Goal: Information Seeking & Learning: Learn about a topic

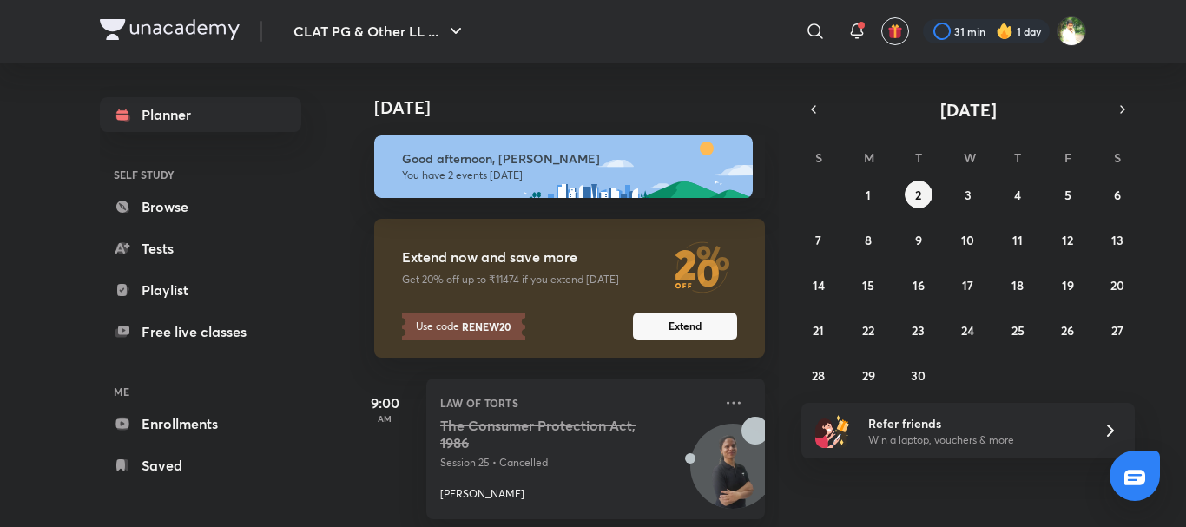
scroll to position [181, 0]
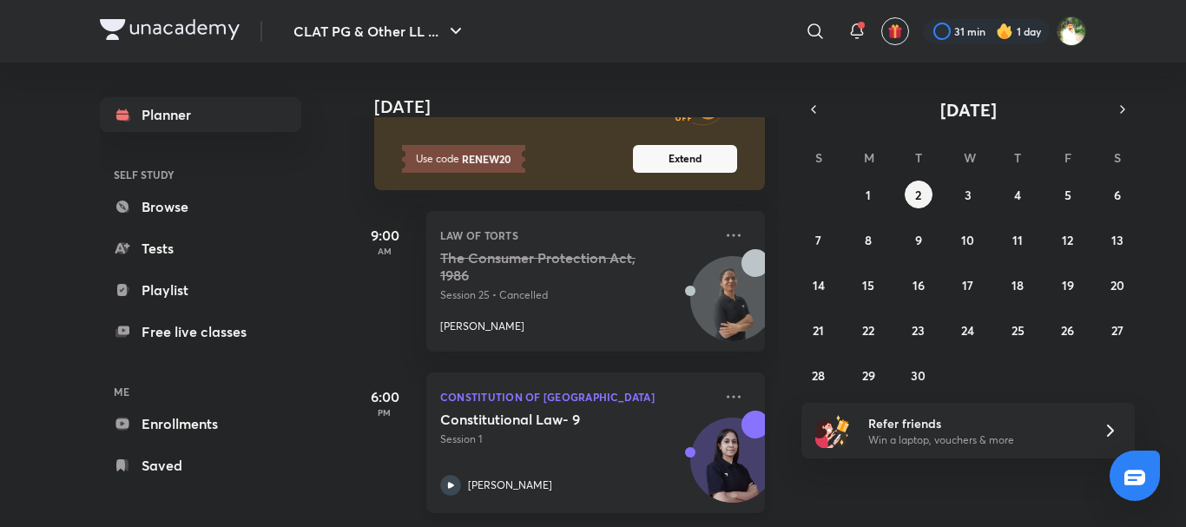
click at [628, 450] on div "Constitutional Law- 9 Session 1 [PERSON_NAME]" at bounding box center [576, 453] width 273 height 85
click at [629, 411] on h5 "Constitutional Law- 9" at bounding box center [548, 419] width 216 height 17
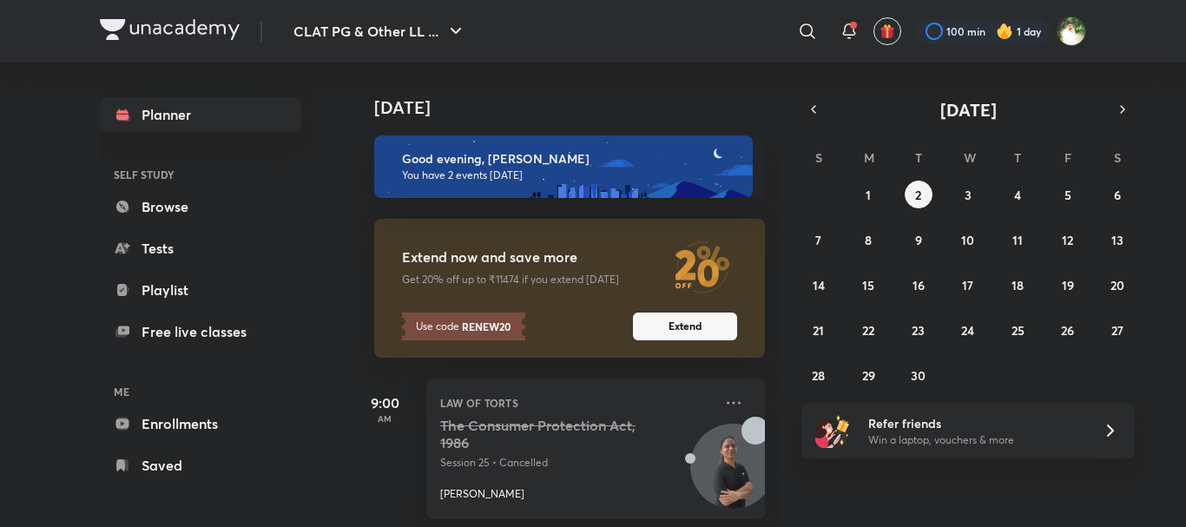
scroll to position [181, 0]
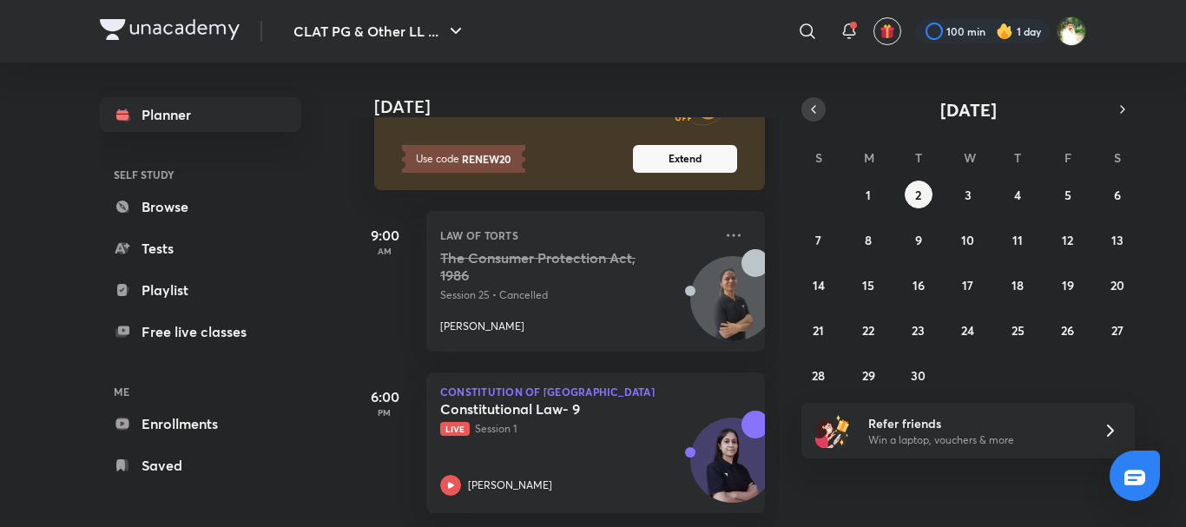
click at [816, 102] on icon "button" at bounding box center [813, 110] width 14 height 16
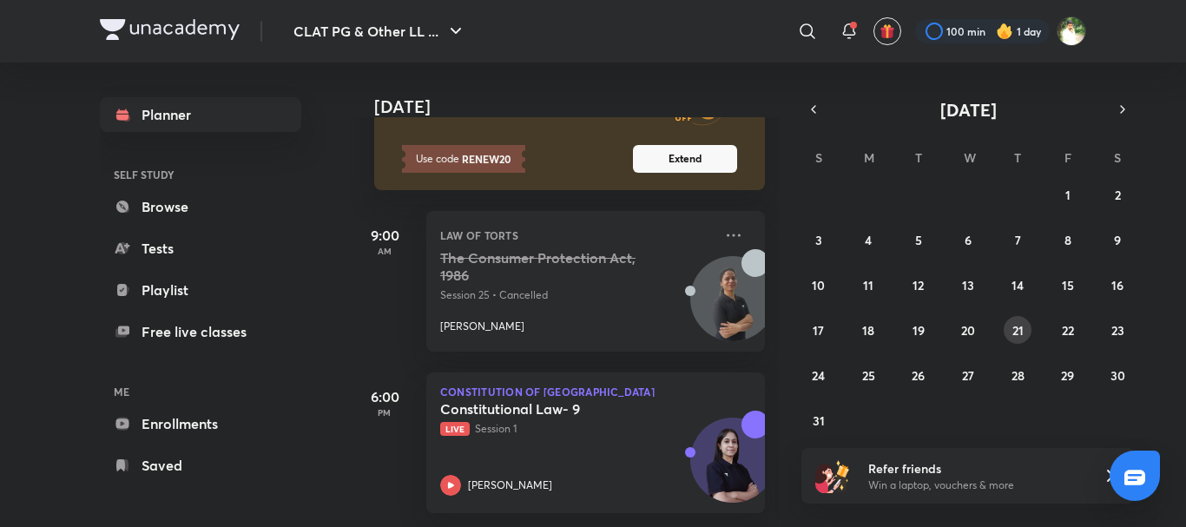
click at [1014, 329] on abbr "21" at bounding box center [1017, 330] width 11 height 16
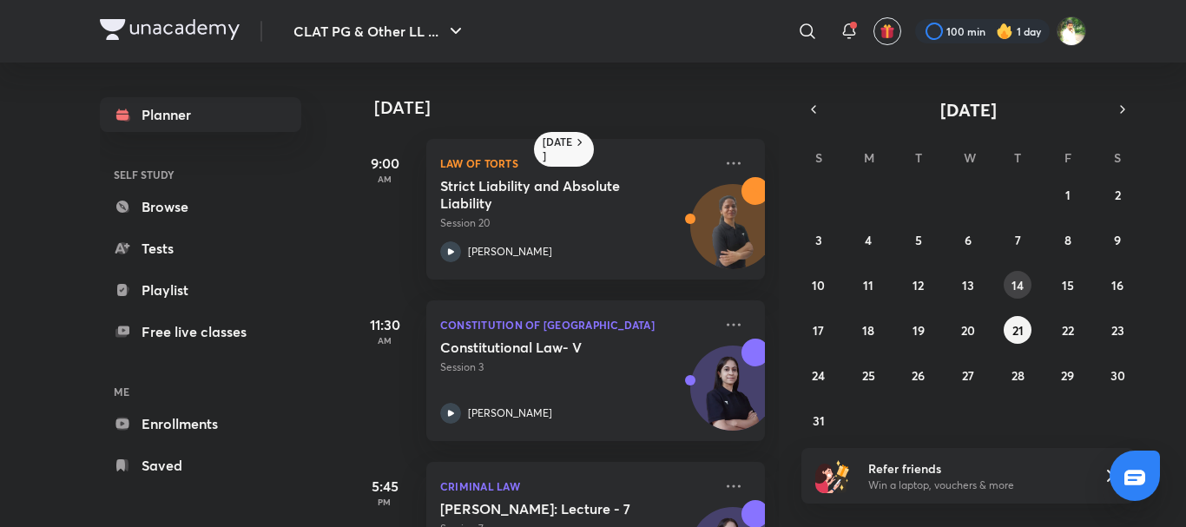
click at [1009, 285] on button "14" at bounding box center [1017, 285] width 28 height 28
click at [616, 387] on div "Constitutional Law- IV Session 2 Manjari Singh" at bounding box center [576, 381] width 273 height 85
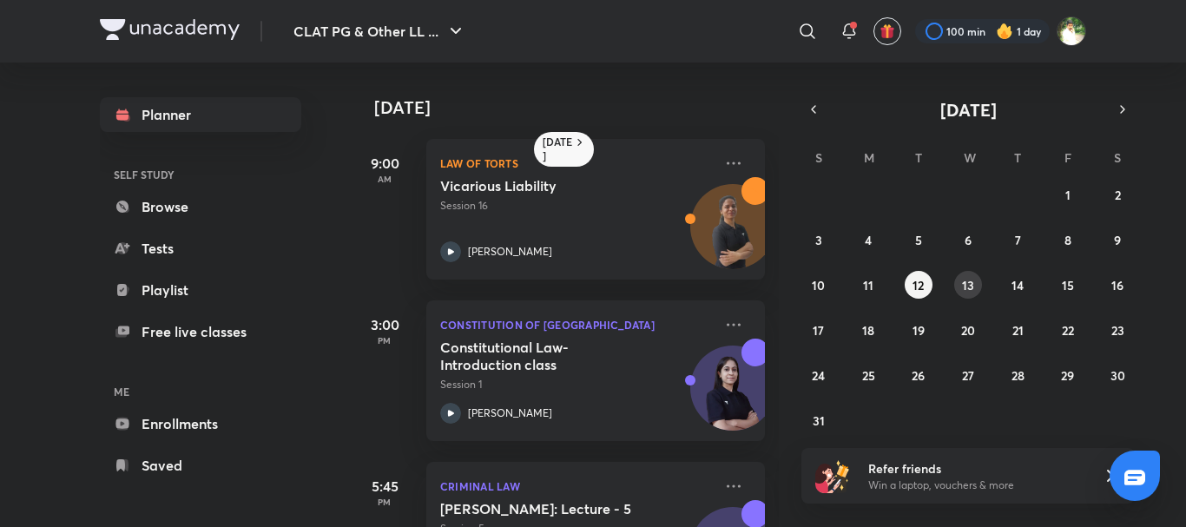
click at [977, 286] on button "13" at bounding box center [968, 285] width 28 height 28
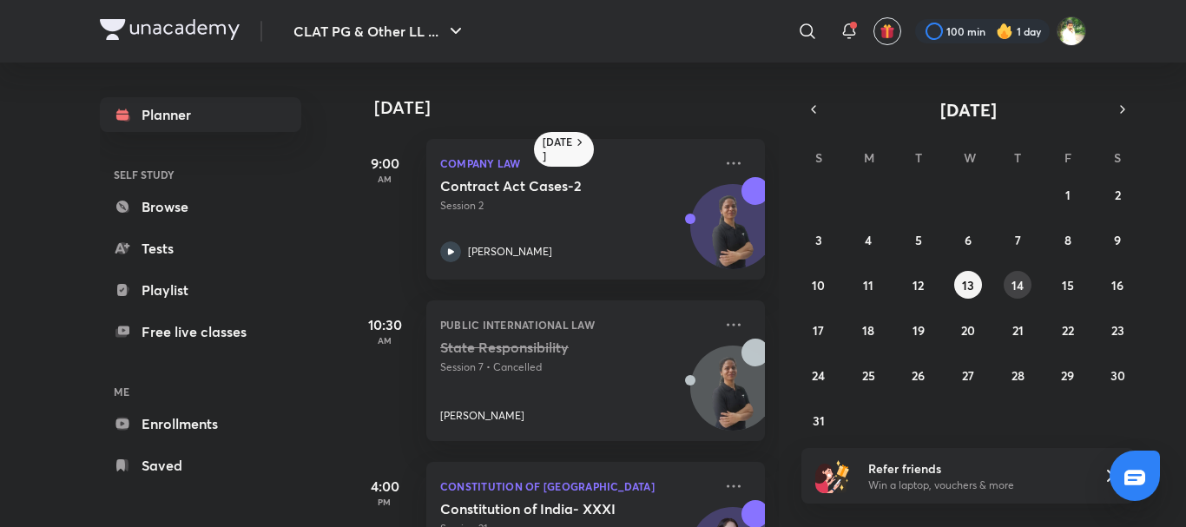
click at [1012, 286] on abbr "14" at bounding box center [1017, 285] width 12 height 16
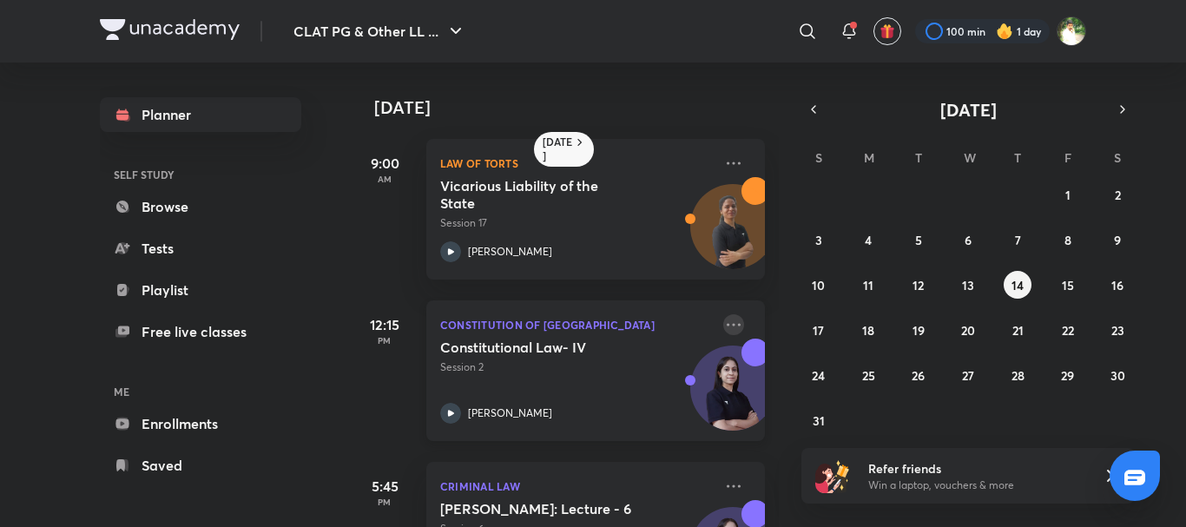
click at [723, 321] on icon at bounding box center [733, 324] width 21 height 21
